Goal: Information Seeking & Learning: Learn about a topic

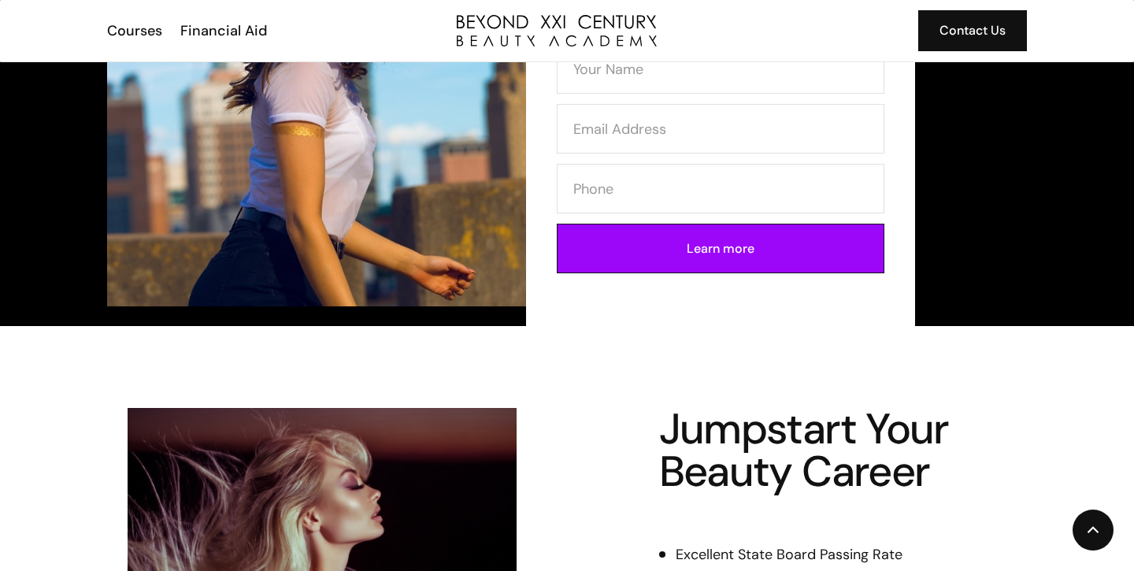
scroll to position [261, 0]
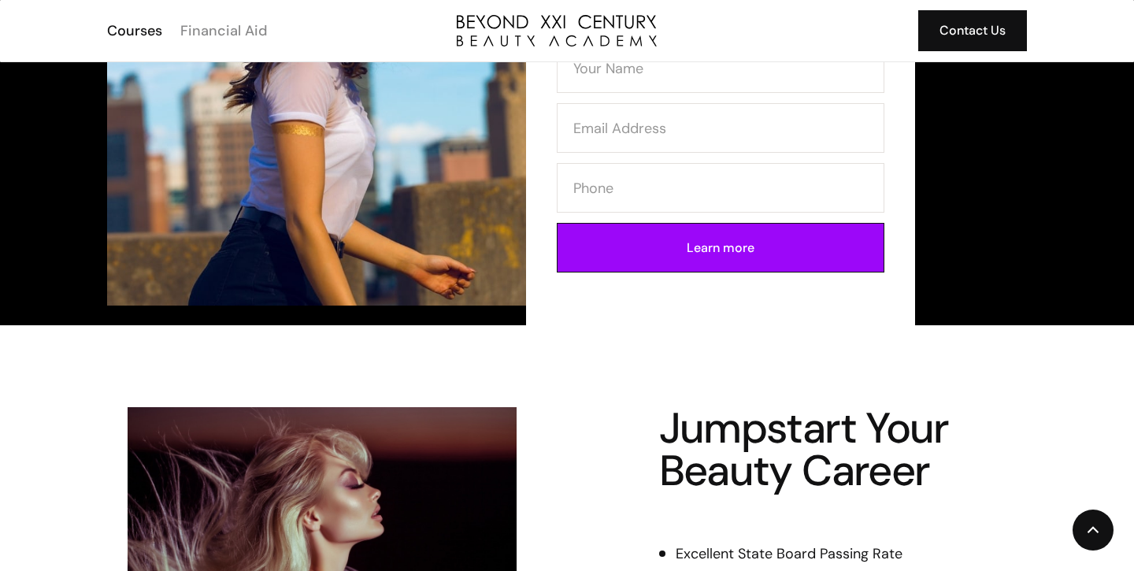
click at [244, 31] on div "Financial Aid" at bounding box center [223, 30] width 87 height 20
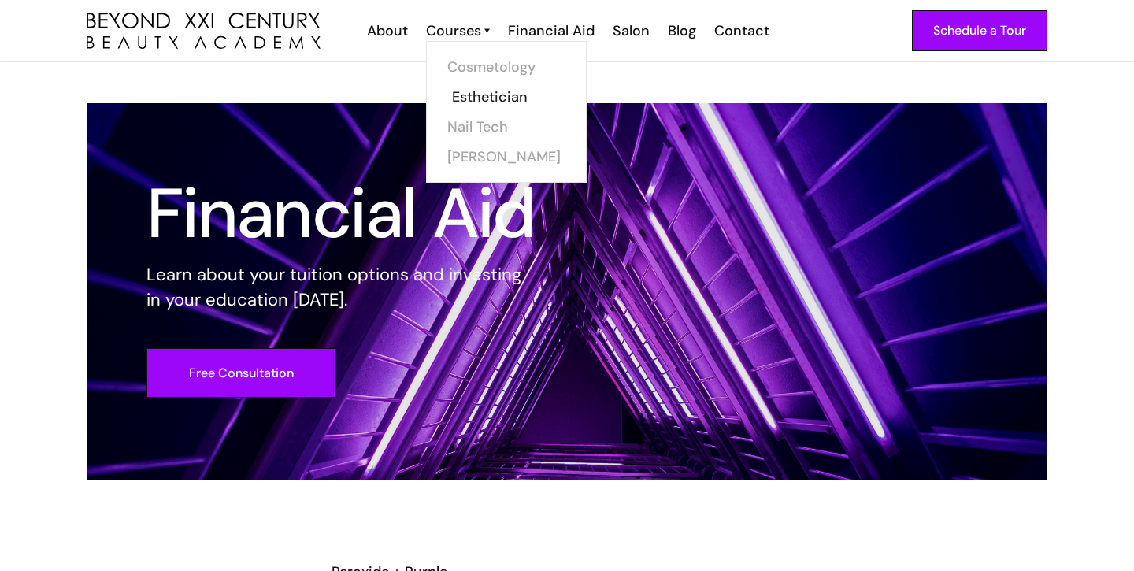
click at [492, 103] on link "Esthetician" at bounding box center [511, 97] width 118 height 30
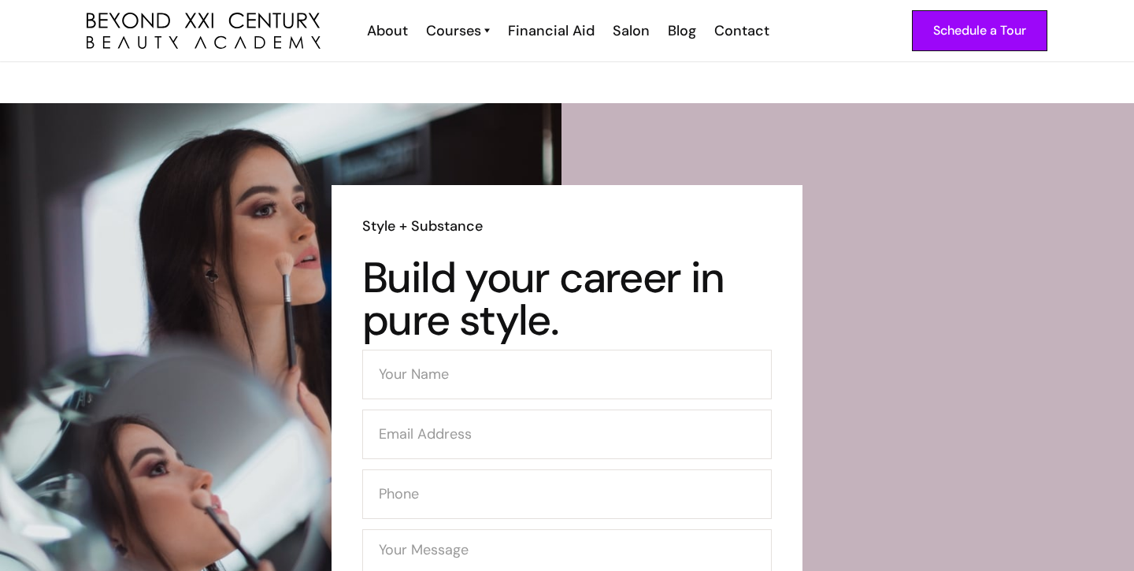
scroll to position [4280, 0]
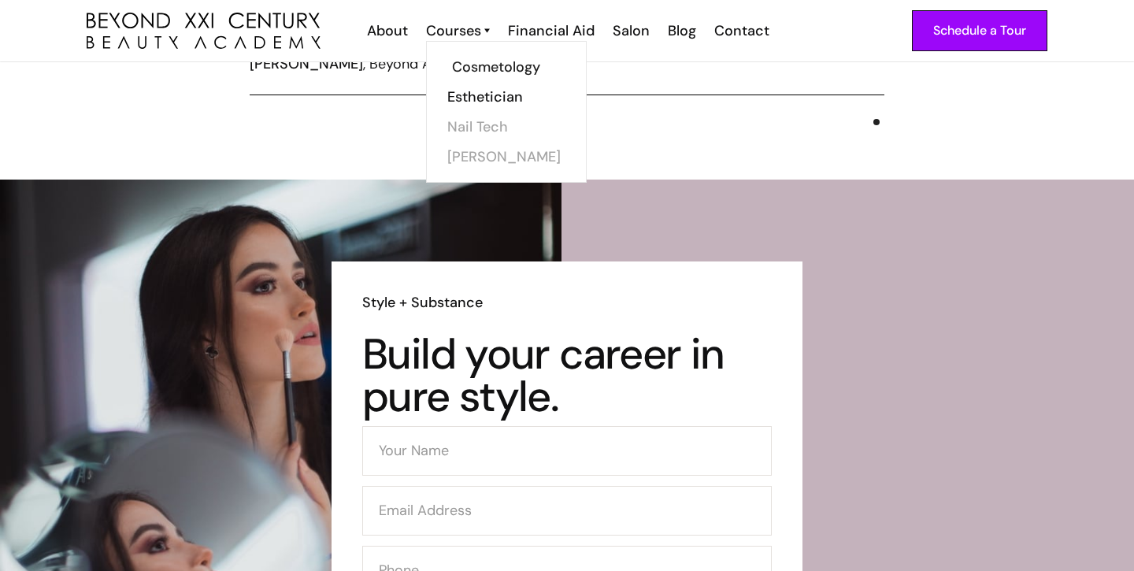
click at [521, 72] on link "Cosmetology" at bounding box center [511, 67] width 118 height 30
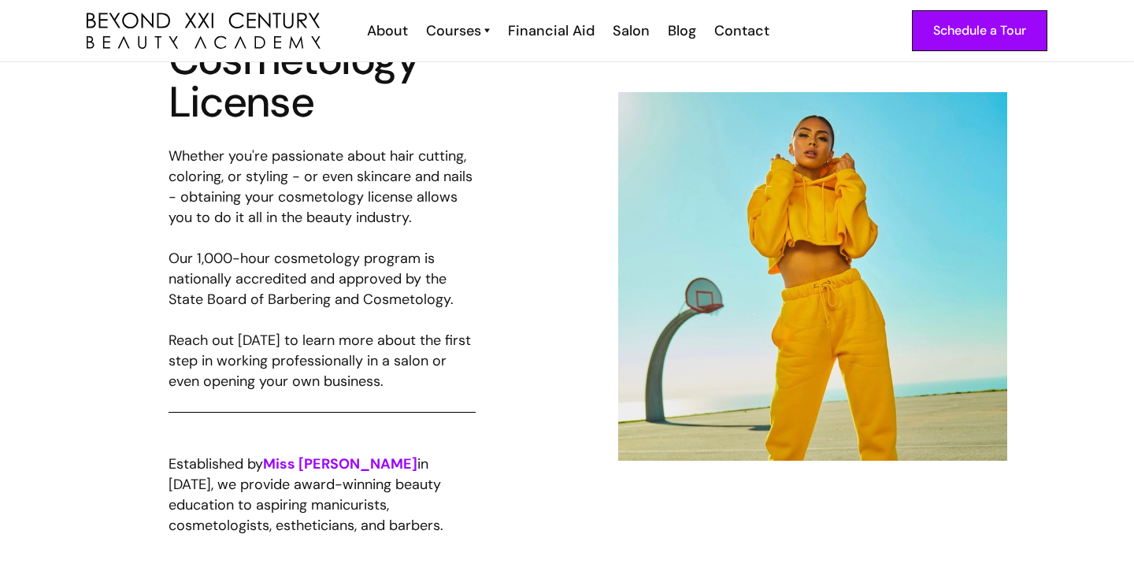
scroll to position [816, 0]
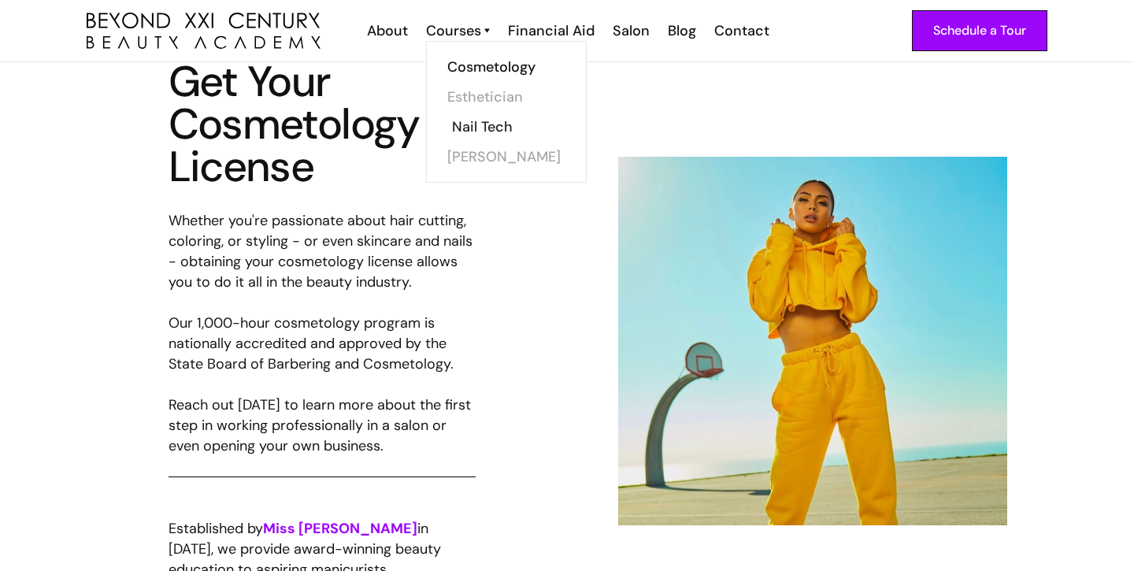
click at [486, 132] on link "Nail Tech" at bounding box center [511, 127] width 118 height 30
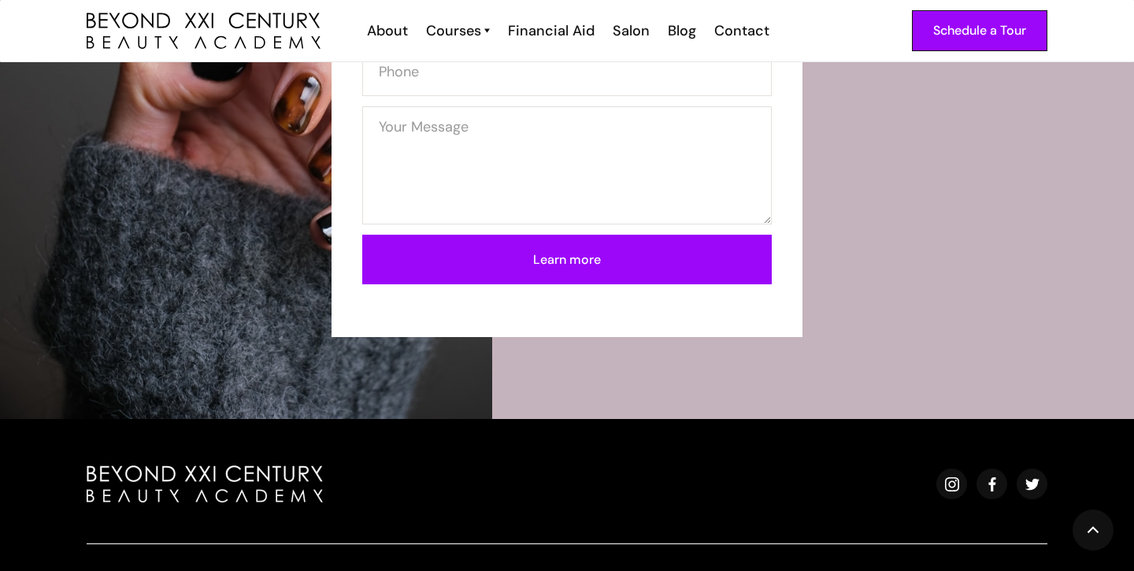
scroll to position [3025, 0]
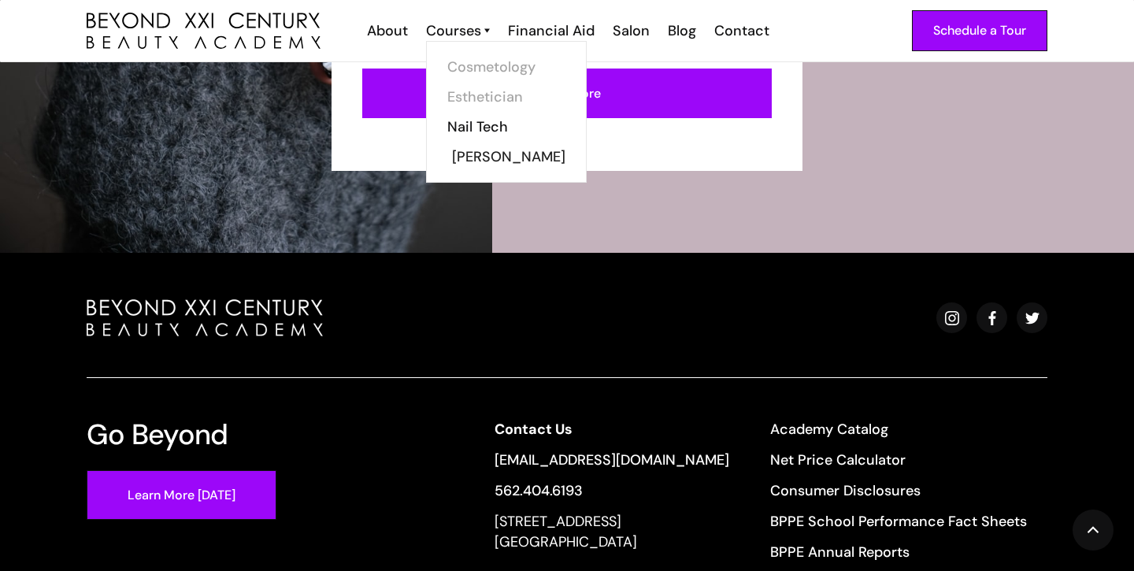
click at [468, 147] on link "[PERSON_NAME]" at bounding box center [511, 157] width 118 height 30
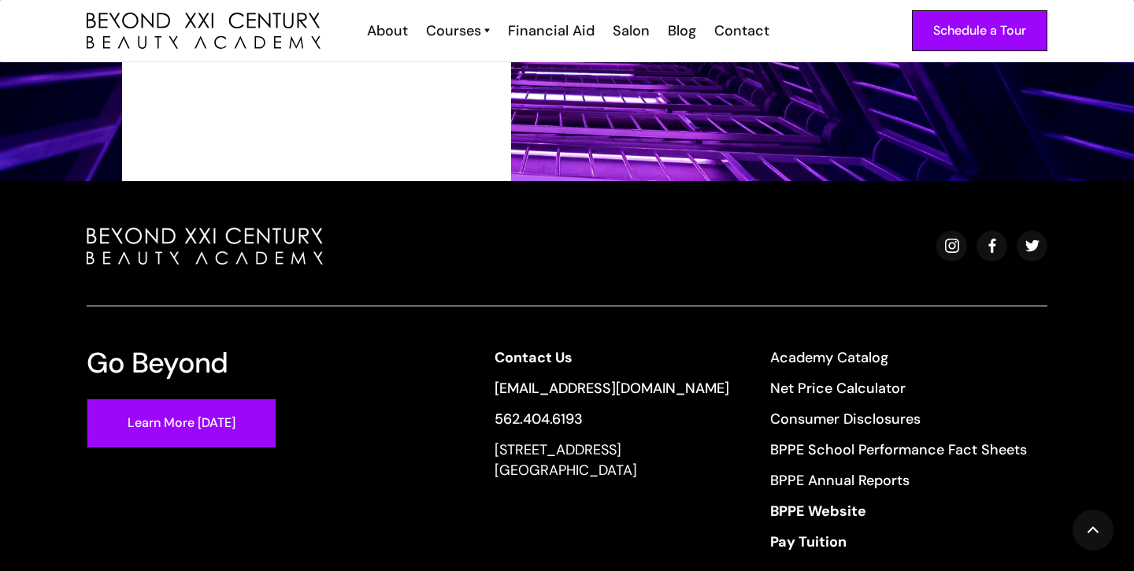
scroll to position [3073, 0]
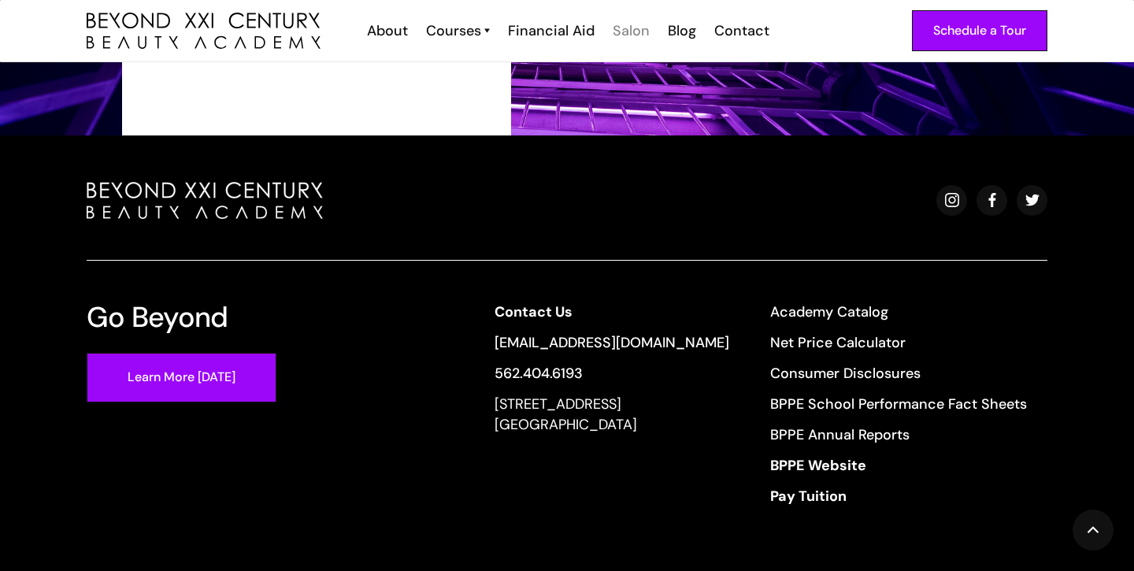
click at [620, 28] on div "Salon" at bounding box center [631, 30] width 37 height 20
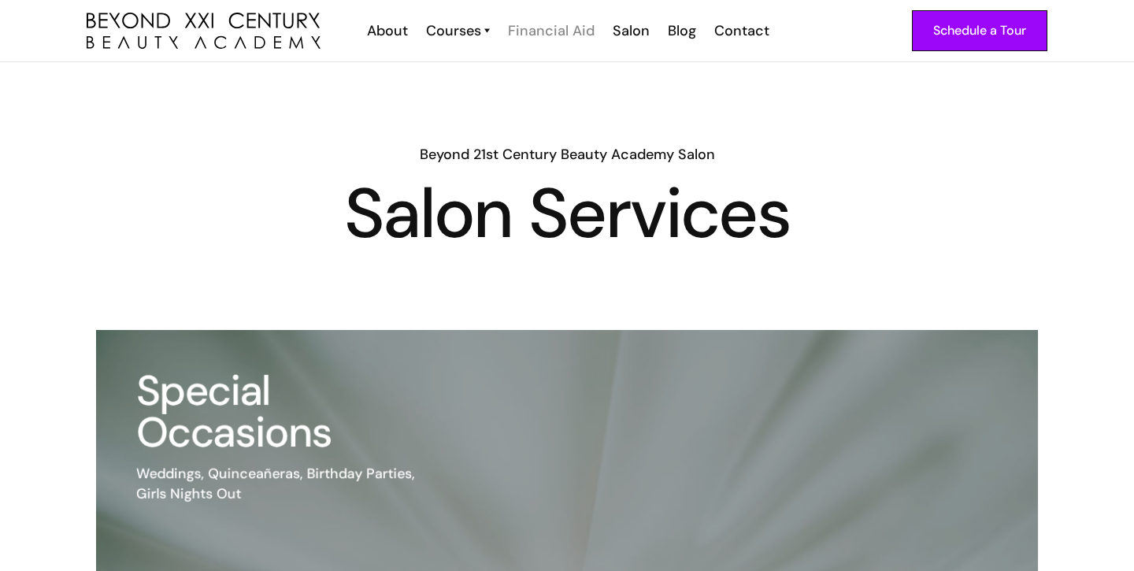
click at [584, 28] on div "Financial Aid" at bounding box center [551, 30] width 87 height 20
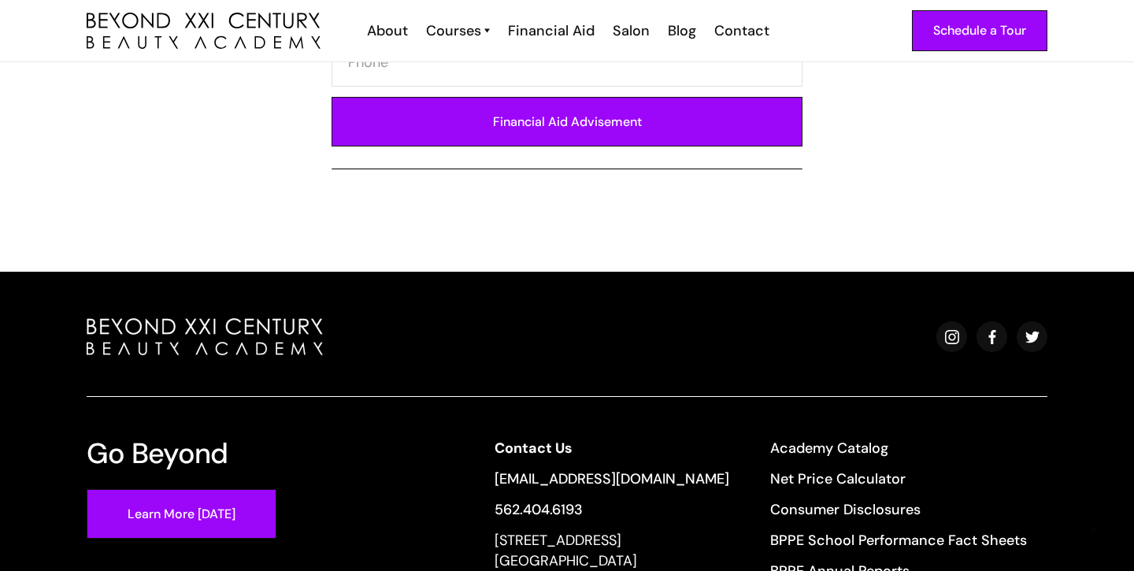
scroll to position [1105, 0]
